Goal: Check status: Check status

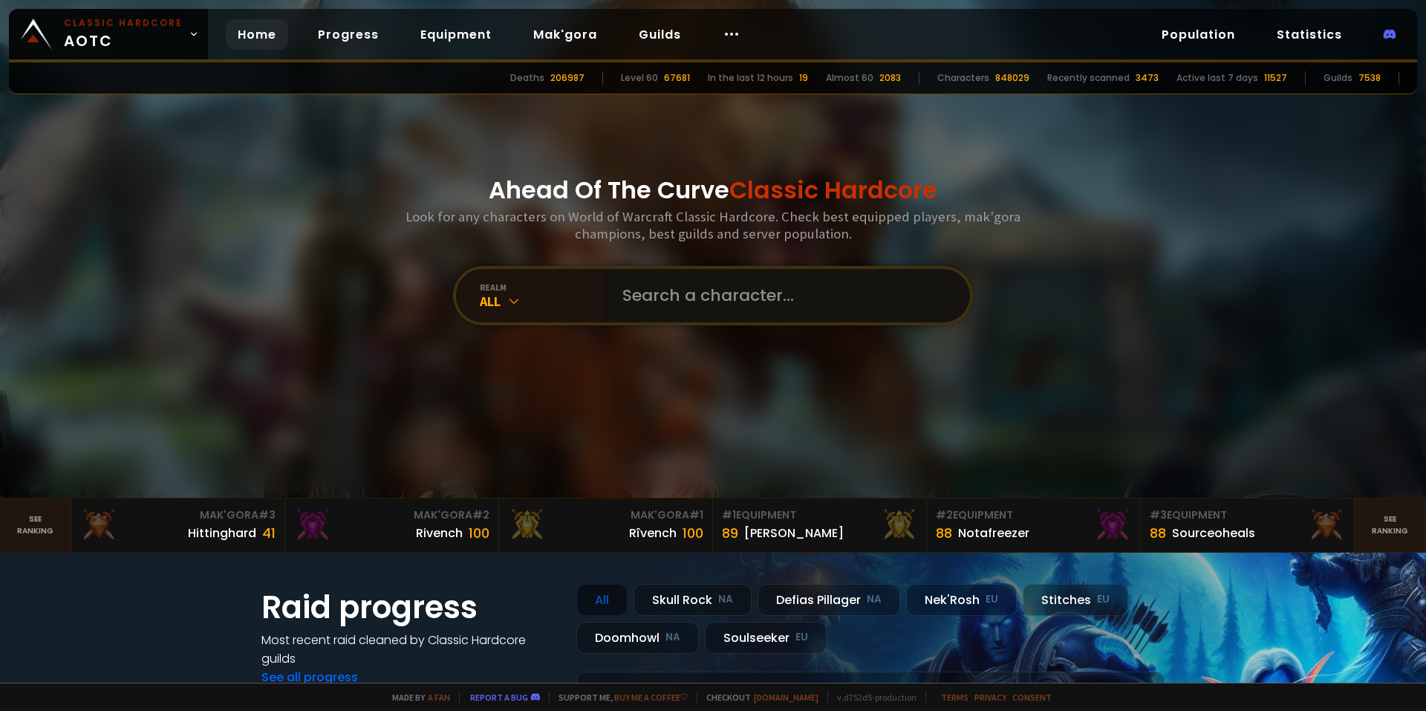
click at [709, 288] on input "text" at bounding box center [783, 295] width 339 height 53
type input "[GEOGRAPHIC_DATA]"
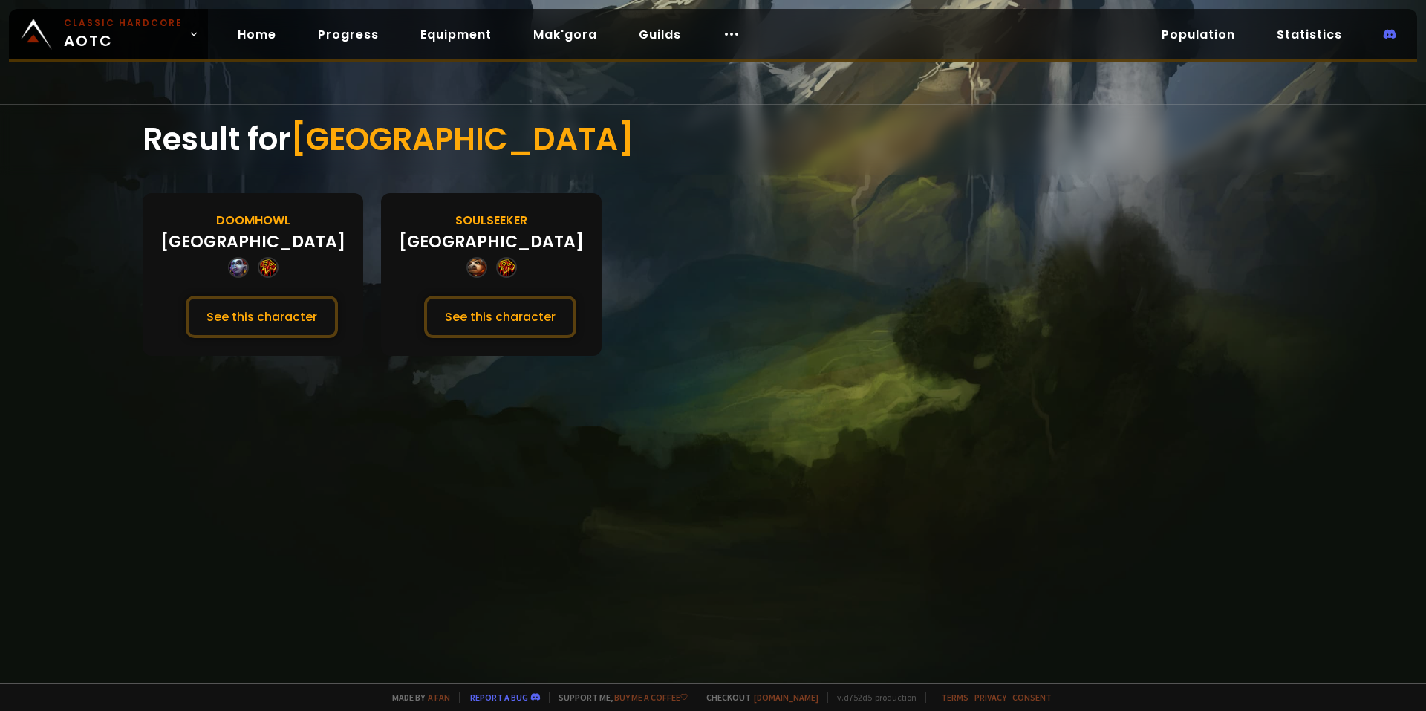
drag, startPoint x: 423, startPoint y: 288, endPoint x: 328, endPoint y: 333, distance: 105.0
click at [274, 295] on div "Doomhowl [PERSON_NAME] See this character" at bounding box center [253, 274] width 221 height 163
click at [291, 314] on button "See this character" at bounding box center [262, 317] width 152 height 42
drag, startPoint x: 279, startPoint y: 227, endPoint x: 247, endPoint y: 233, distance: 32.5
click at [254, 308] on button "See this character" at bounding box center [262, 317] width 152 height 42
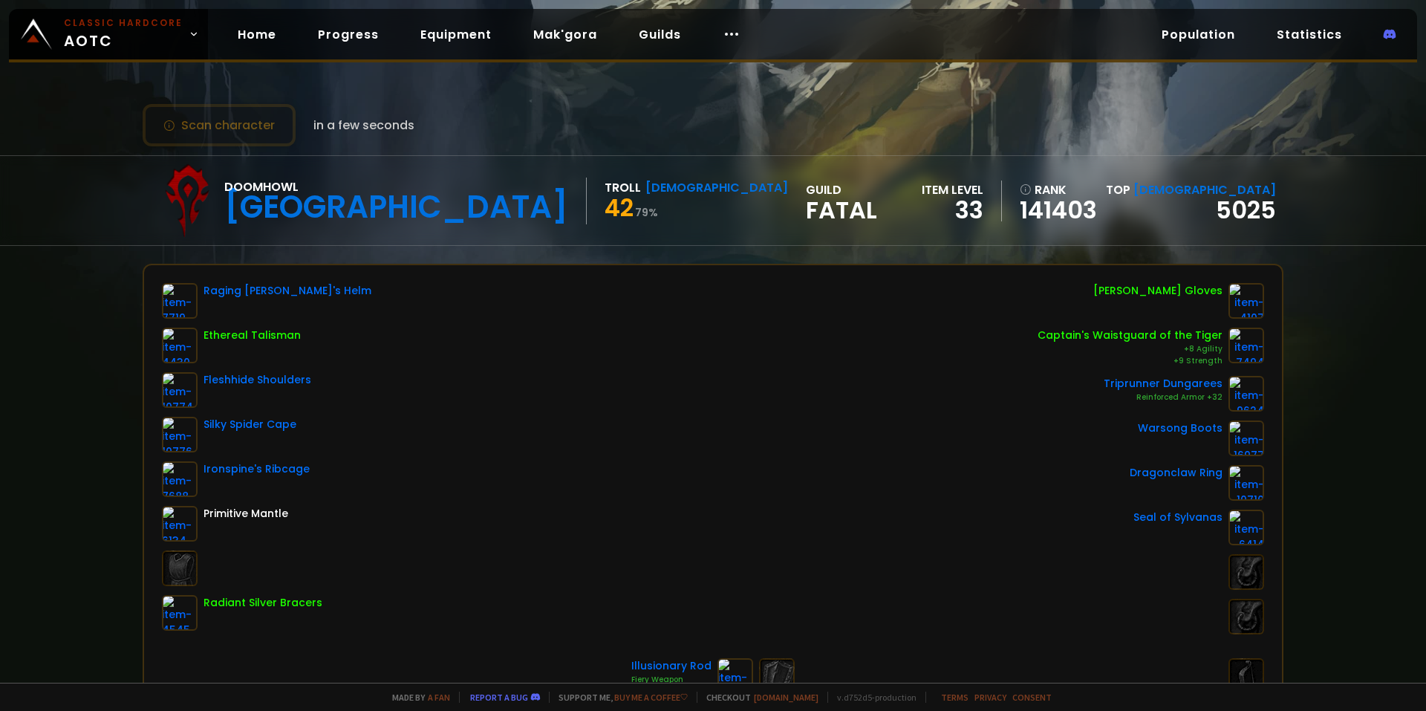
scroll to position [149, 0]
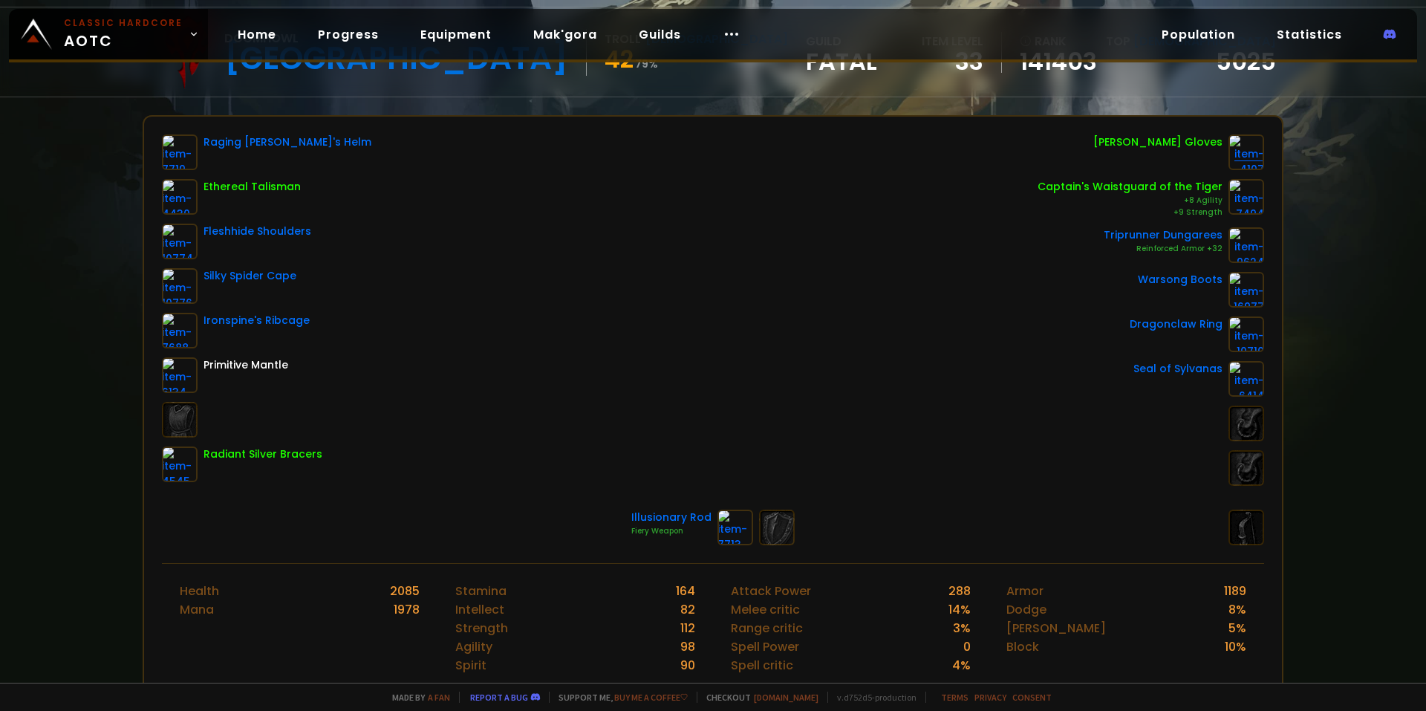
drag, startPoint x: 734, startPoint y: 531, endPoint x: 1241, endPoint y: 150, distance: 634.5
drag, startPoint x: 890, startPoint y: 319, endPoint x: 460, endPoint y: 400, distance: 437.8
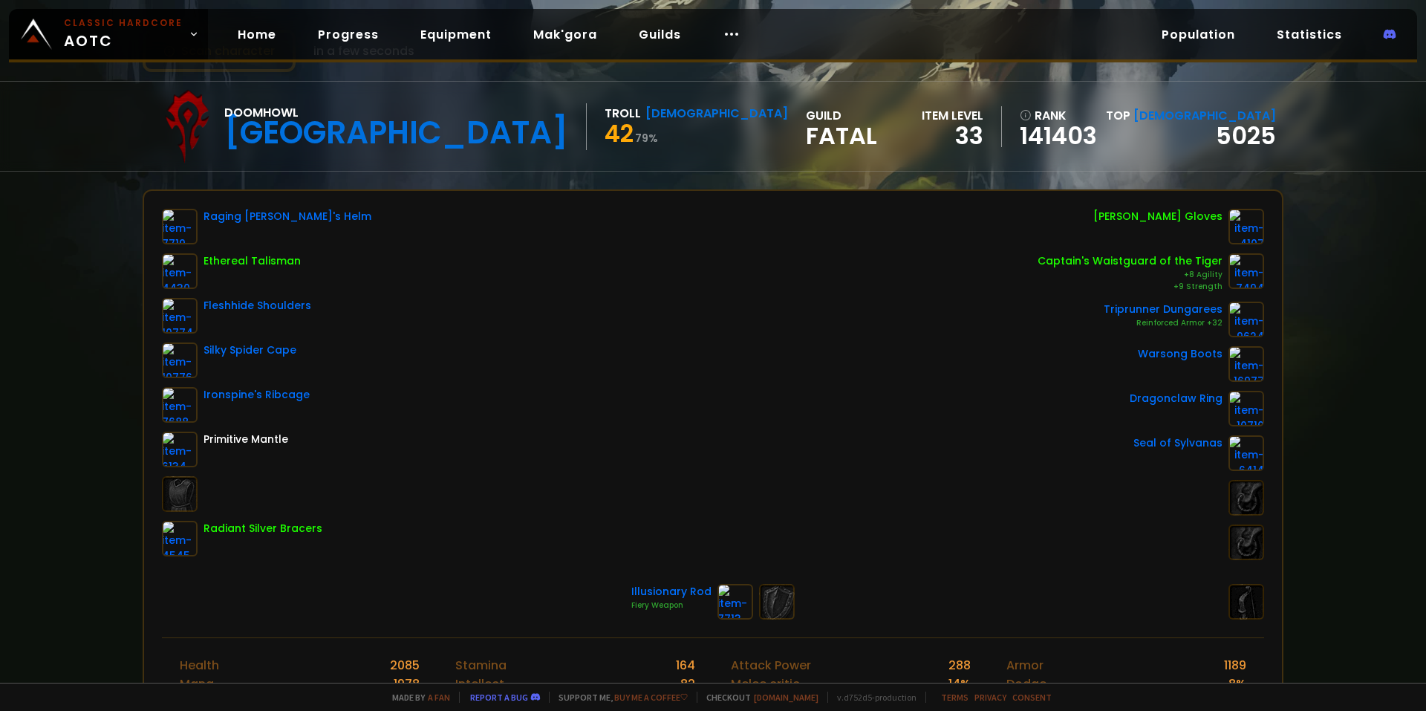
scroll to position [0, 0]
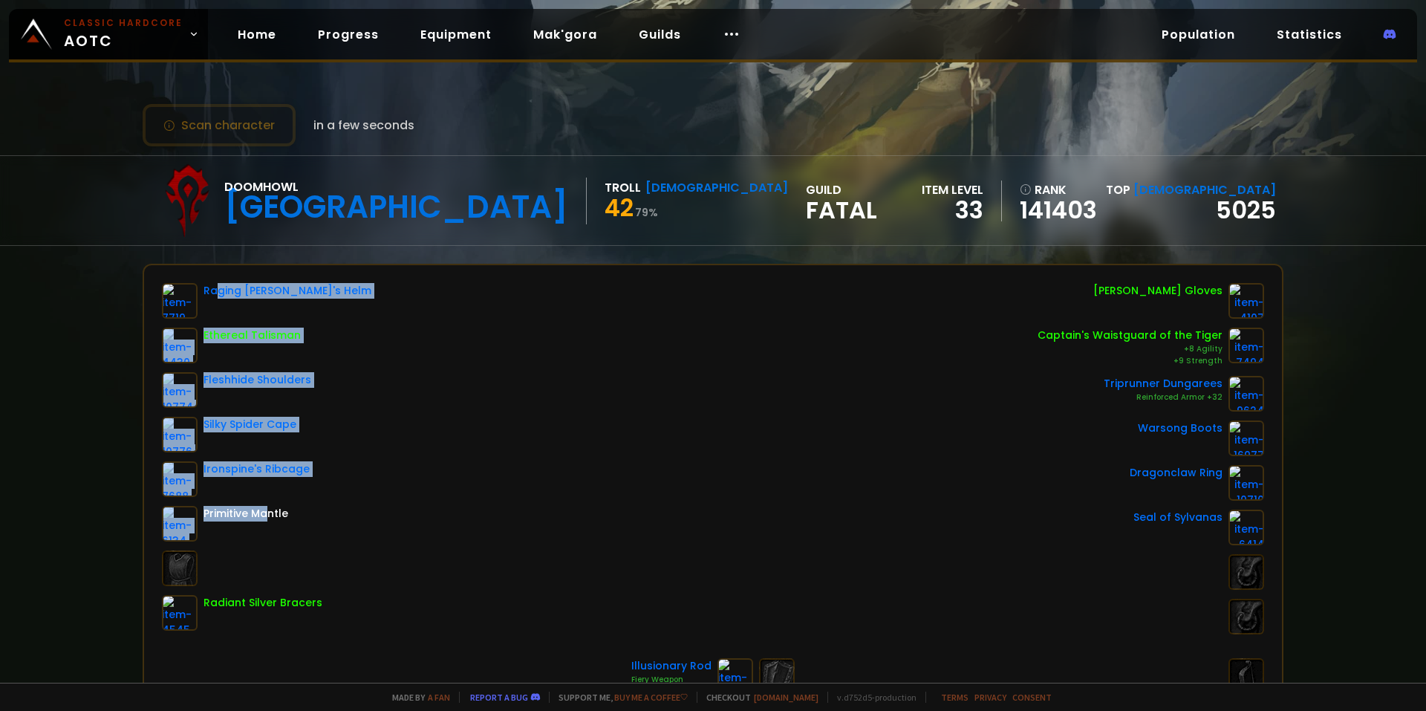
drag, startPoint x: 215, startPoint y: 279, endPoint x: 289, endPoint y: 504, distance: 236.3
click at [278, 520] on div "Raging Berserker's Helm Ethereal Talisman Fleshhide Shoulders Silky Spider Cape…" at bounding box center [713, 488] width 1138 height 446
click at [415, 349] on div "Raging Berserker's Helm Ethereal Talisman Fleshhide Shoulders Silky Spider Cape…" at bounding box center [713, 458] width 1102 height 351
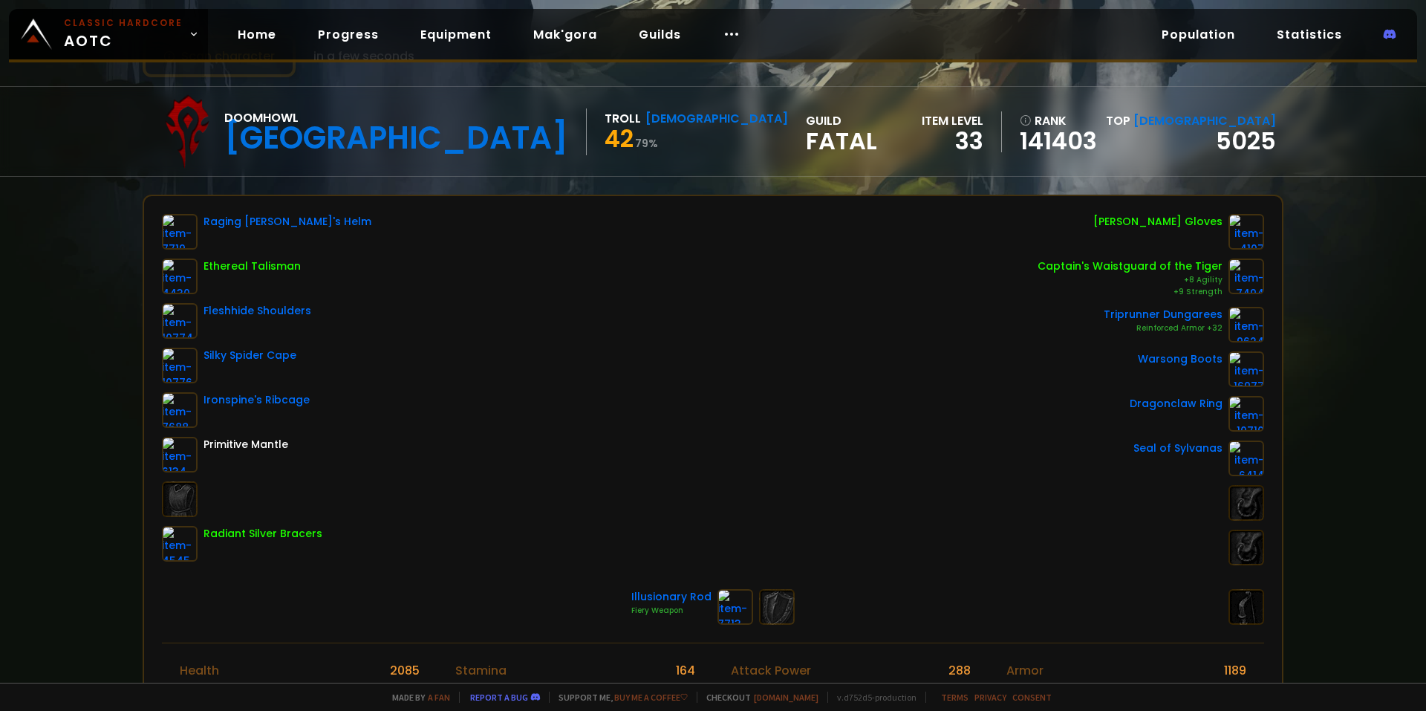
scroll to position [74, 0]
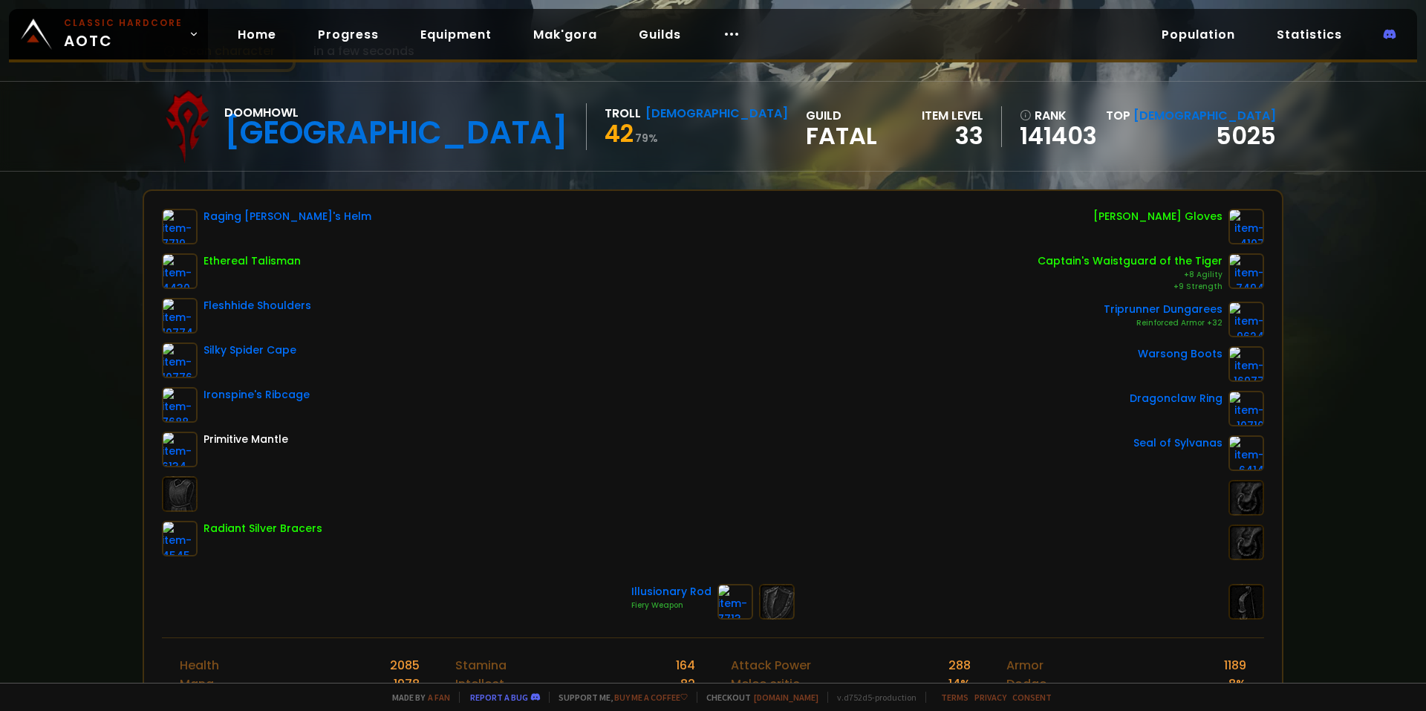
drag, startPoint x: 256, startPoint y: 657, endPoint x: 222, endPoint y: 703, distance: 57.5
drag, startPoint x: 533, startPoint y: 299, endPoint x: 403, endPoint y: 282, distance: 131.0
drag, startPoint x: 175, startPoint y: 227, endPoint x: 552, endPoint y: 287, distance: 382.1
drag, startPoint x: 478, startPoint y: 264, endPoint x: 648, endPoint y: 306, distance: 175.3
drag, startPoint x: 648, startPoint y: 306, endPoint x: 660, endPoint y: 298, distance: 14.4
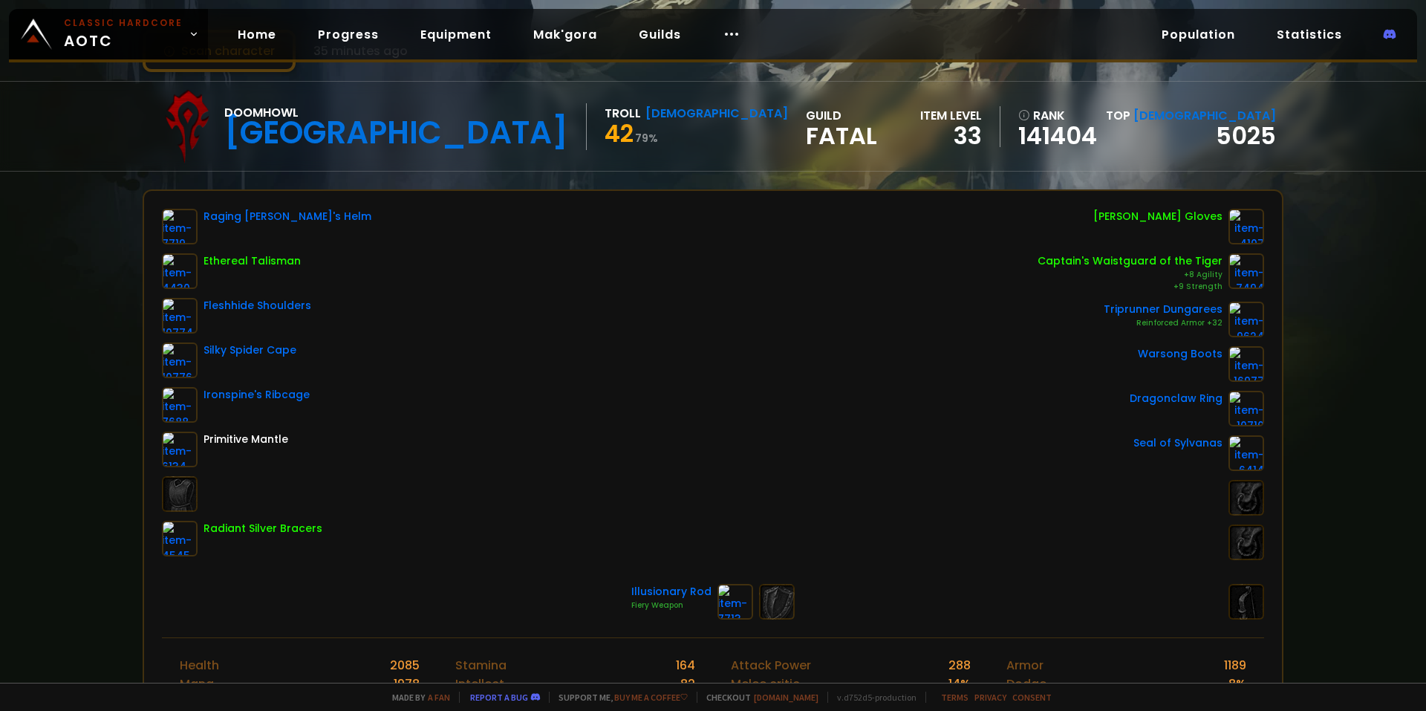
scroll to position [0, 0]
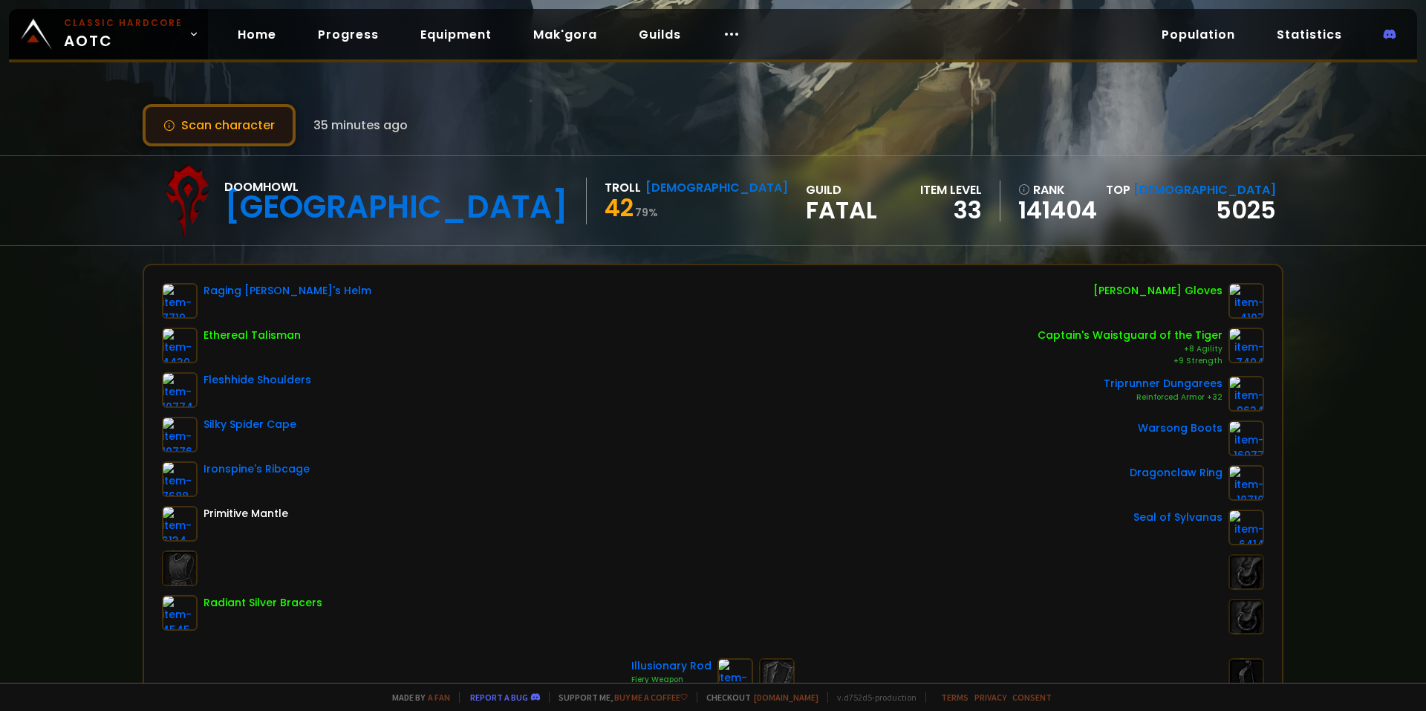
click at [265, 114] on button "Scan character" at bounding box center [219, 125] width 153 height 42
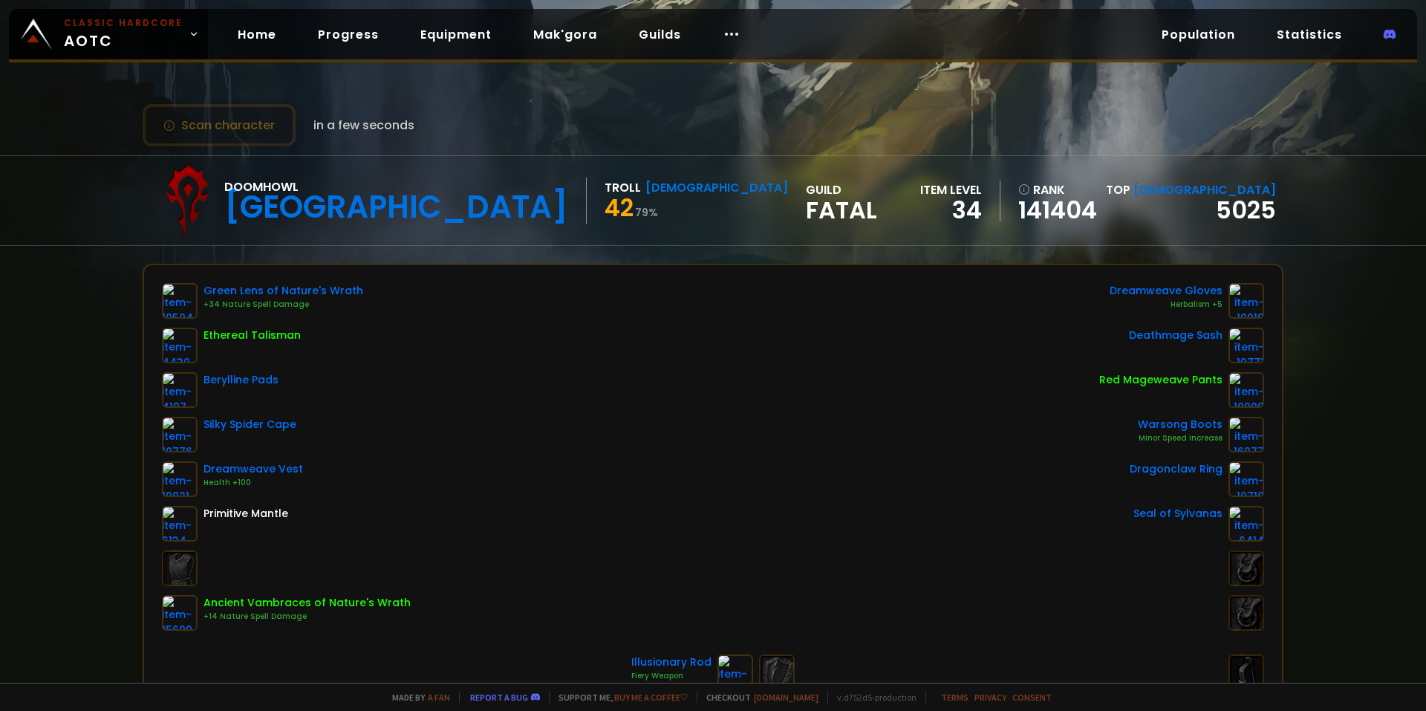
drag, startPoint x: 766, startPoint y: 469, endPoint x: 926, endPoint y: 469, distance: 160.5
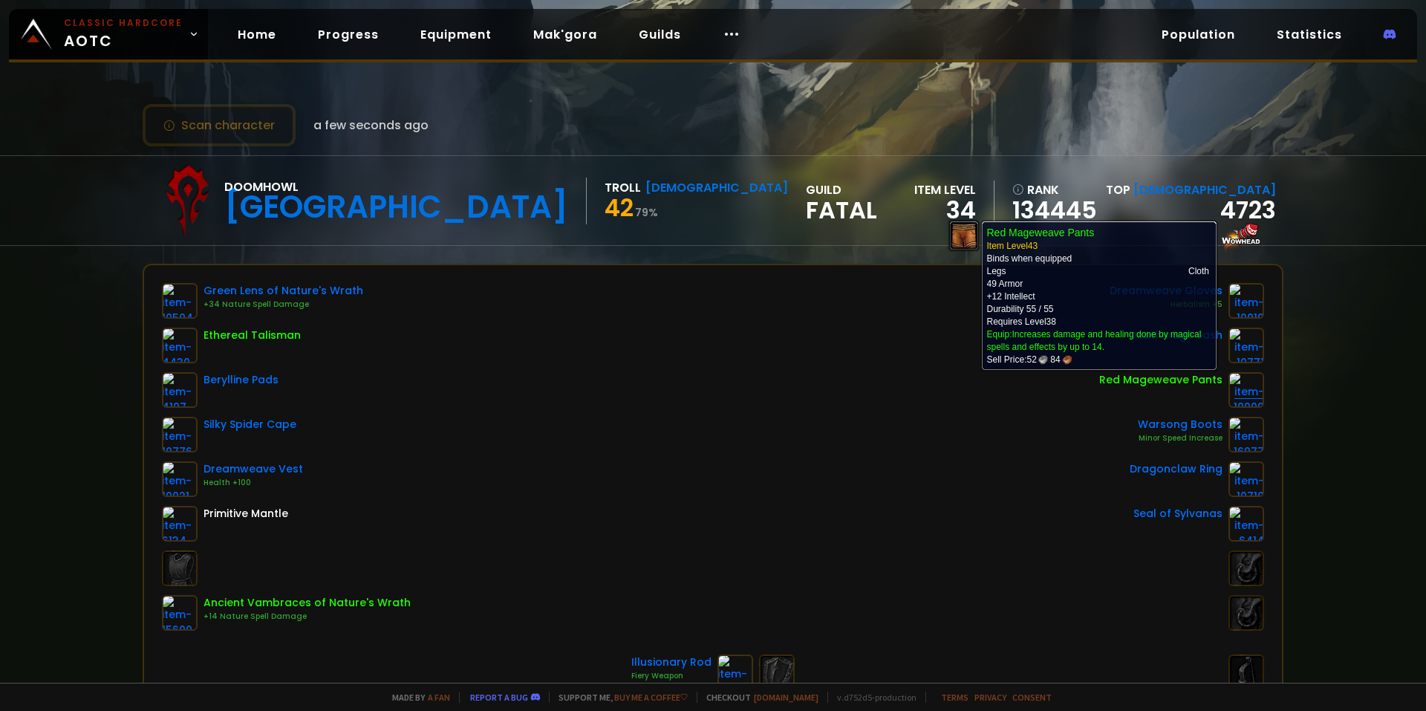
drag, startPoint x: 1238, startPoint y: 333, endPoint x: 1246, endPoint y: 392, distance: 60.0
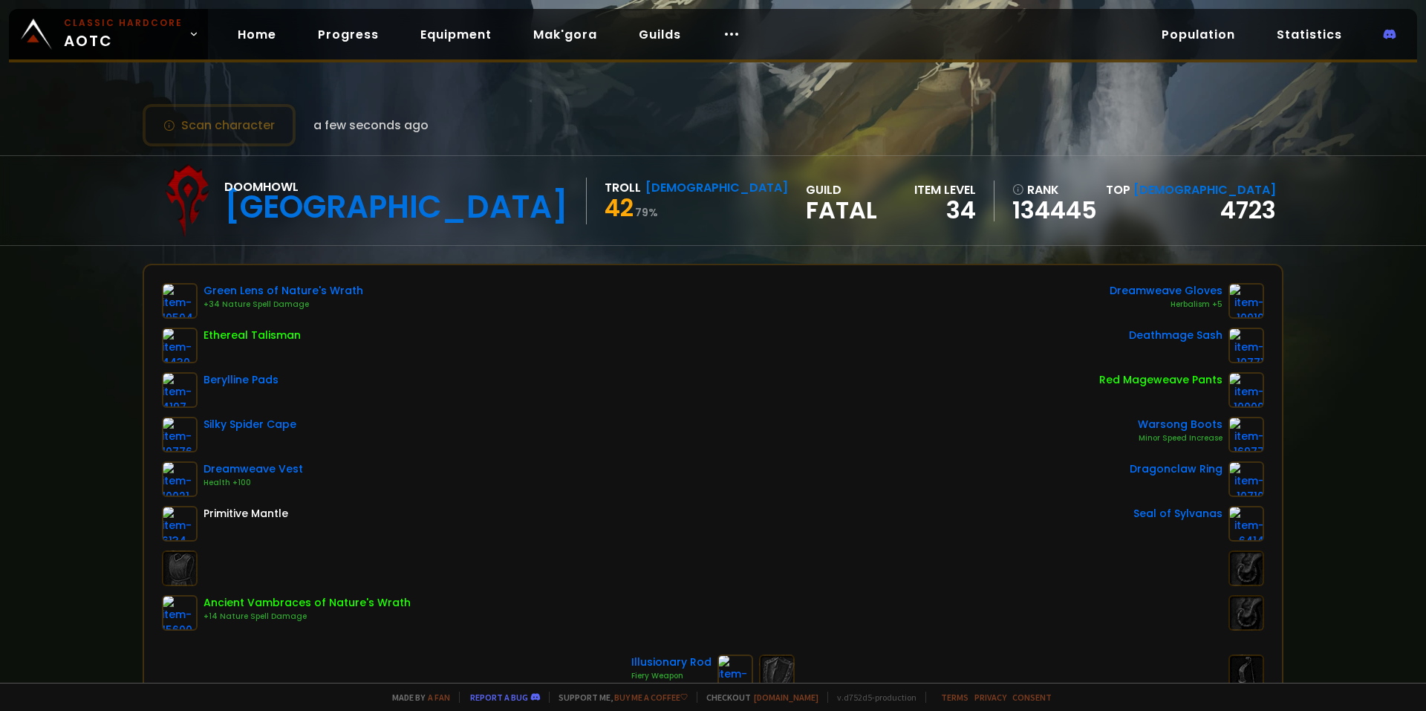
drag, startPoint x: 437, startPoint y: 345, endPoint x: 415, endPoint y: 348, distance: 21.7
click at [200, 113] on button "Scan character" at bounding box center [219, 125] width 153 height 42
